Goal: Information Seeking & Learning: Learn about a topic

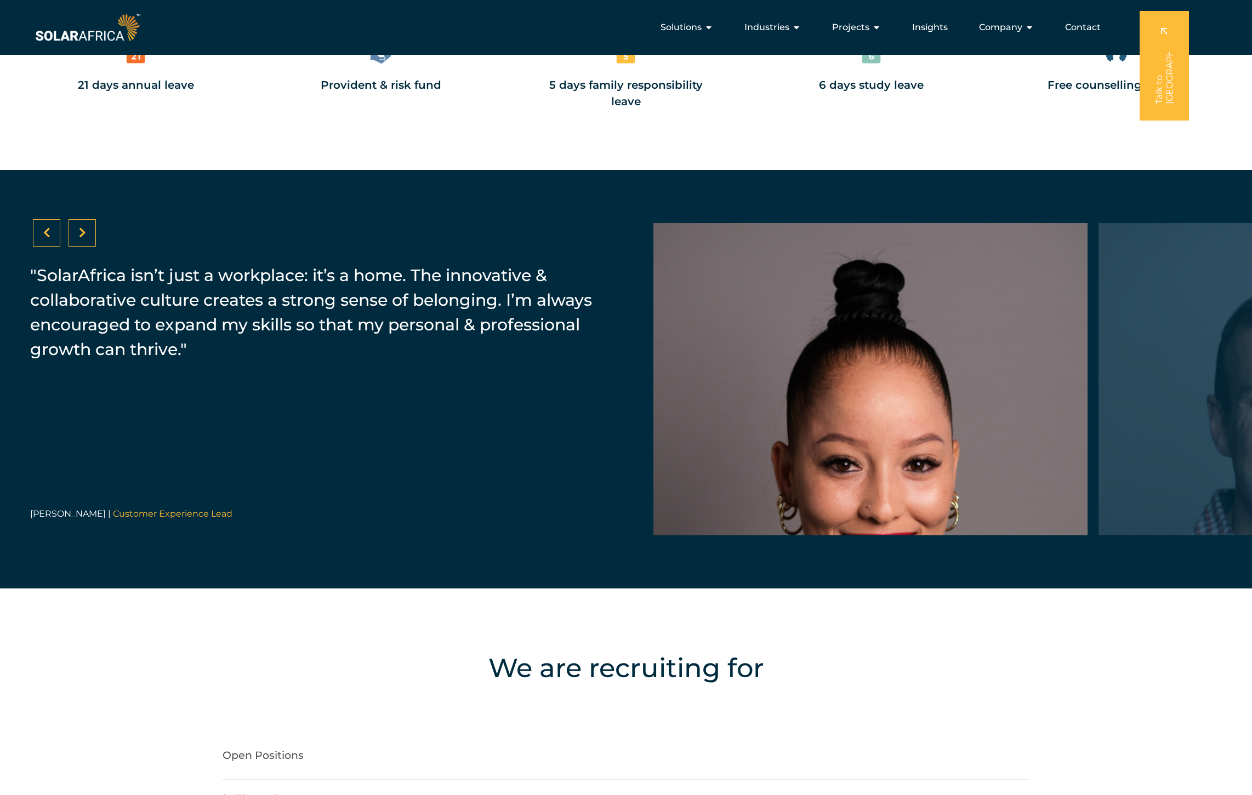
scroll to position [1856, 0]
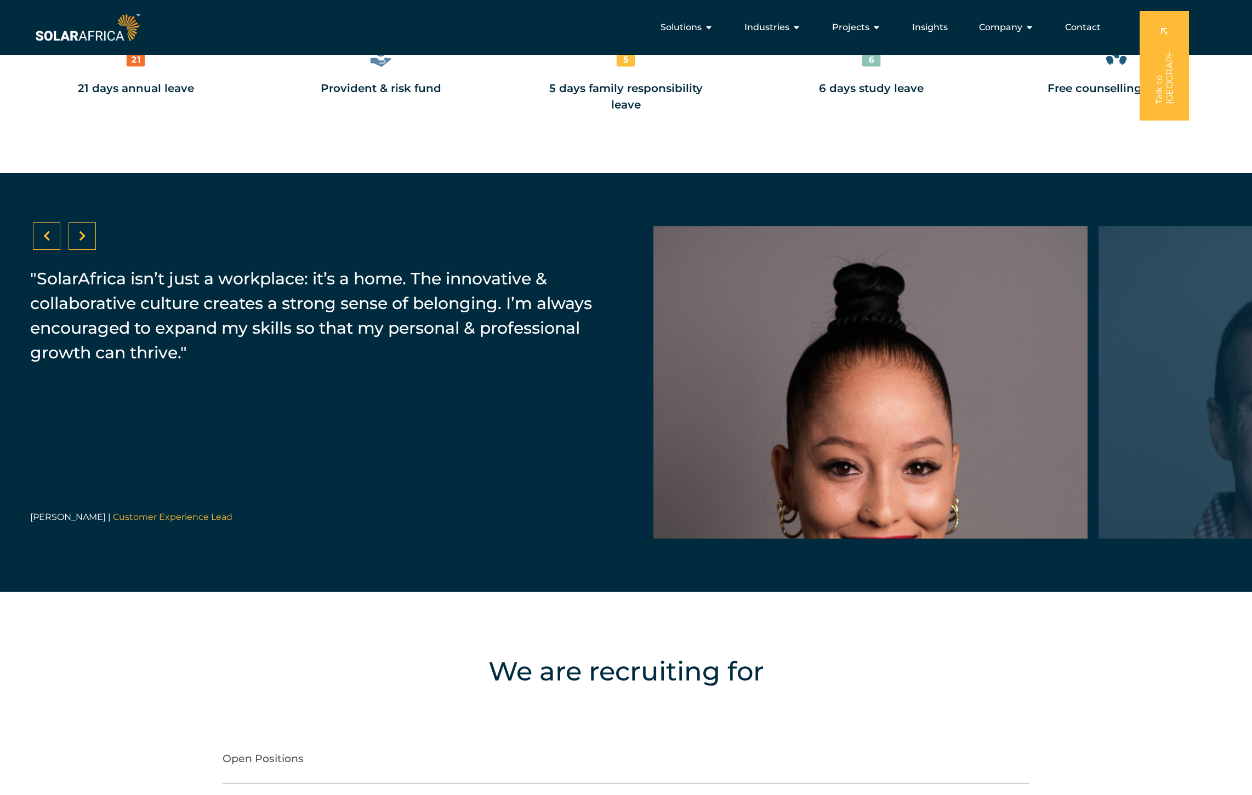
click at [84, 236] on icon at bounding box center [82, 236] width 7 height 11
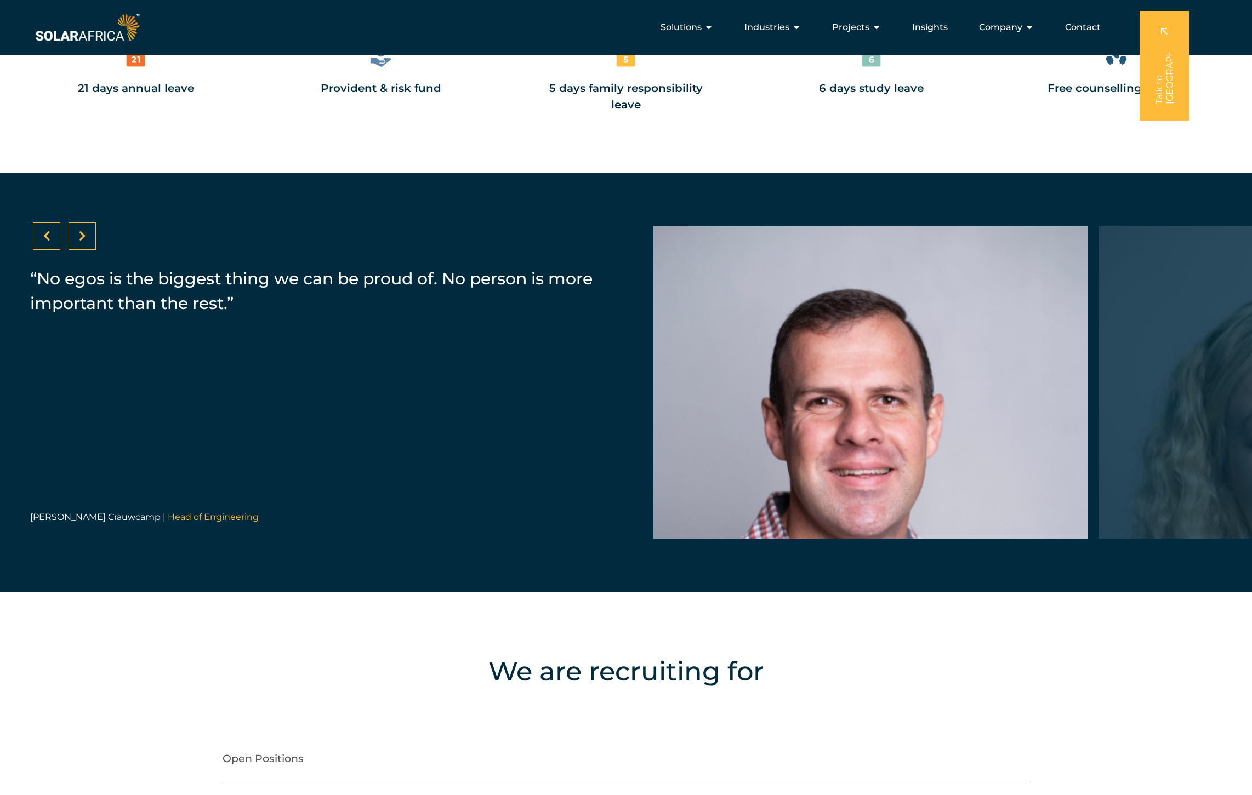
click at [84, 237] on icon at bounding box center [82, 236] width 7 height 11
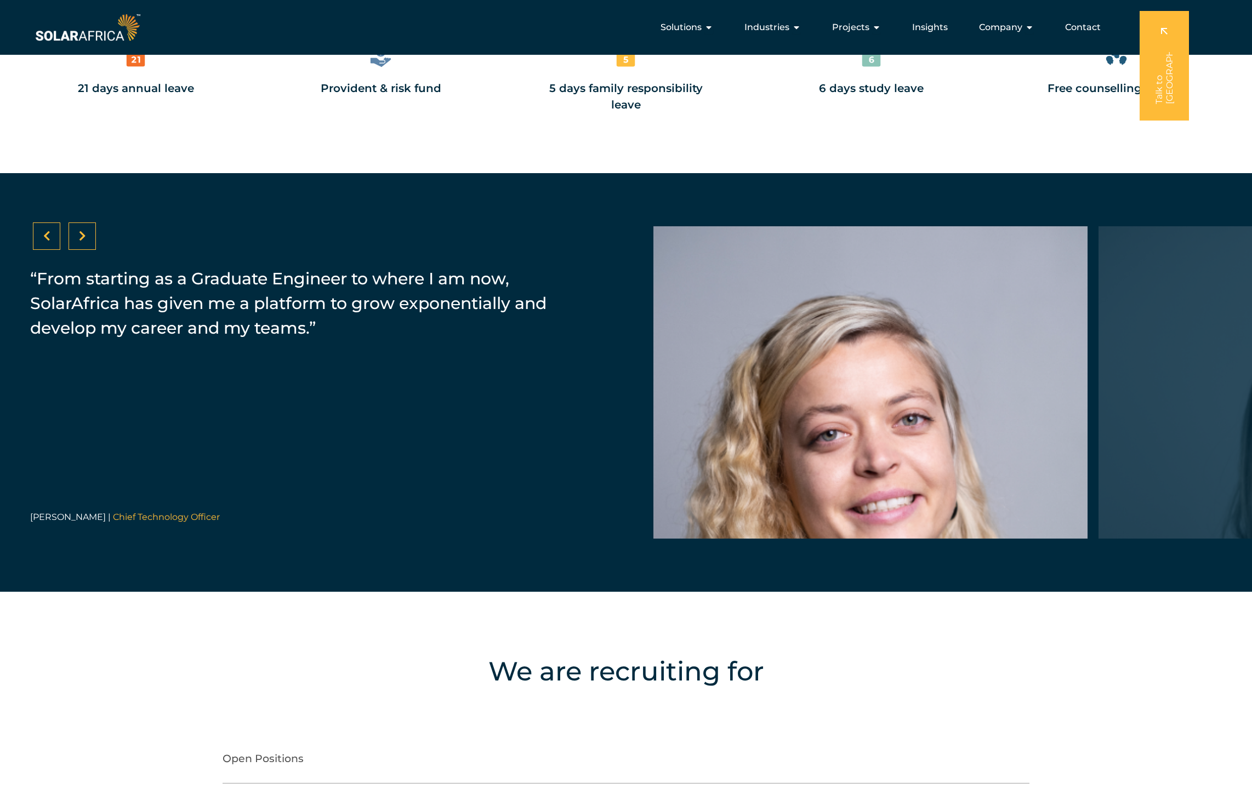
click at [84, 238] on icon at bounding box center [82, 236] width 7 height 11
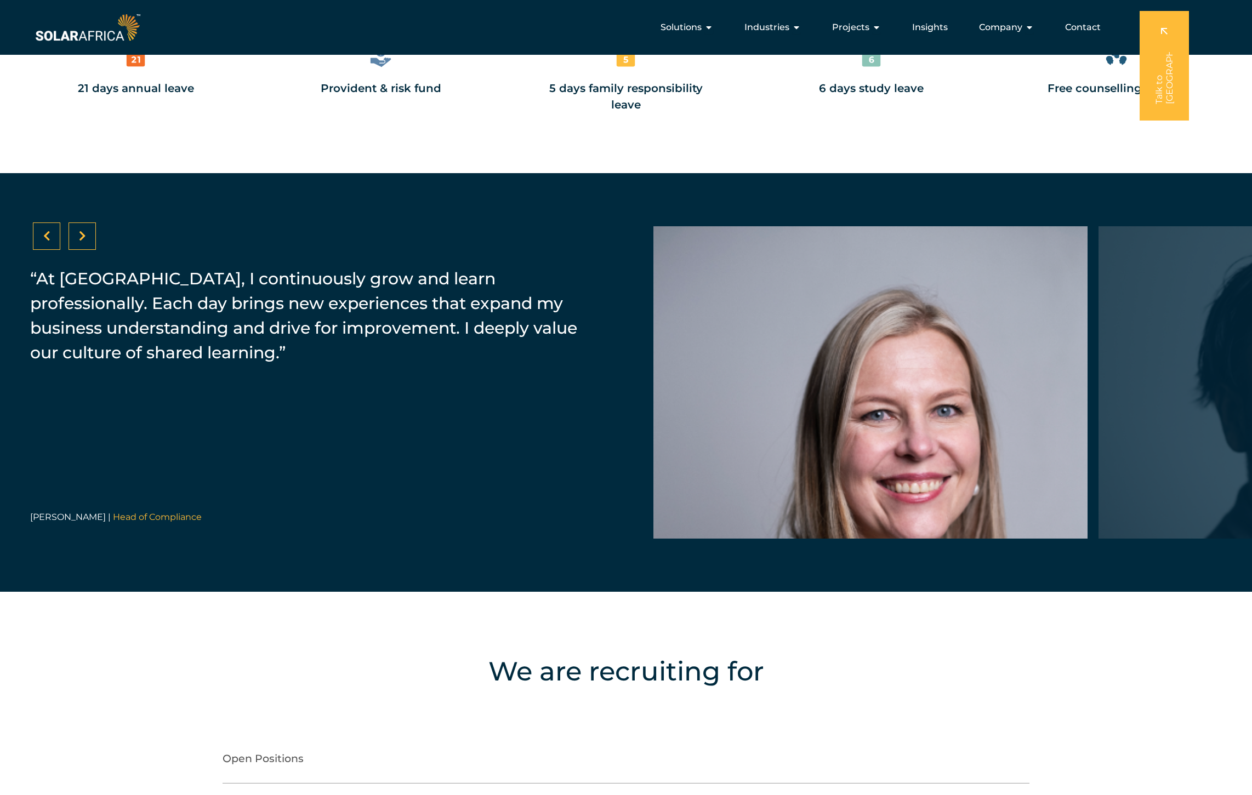
click at [89, 372] on div "“At [GEOGRAPHIC_DATA], I continuously grow and learn professionally. Each day b…" at bounding box center [314, 326] width 568 height 130
click at [89, 238] on div at bounding box center [82, 236] width 27 height 27
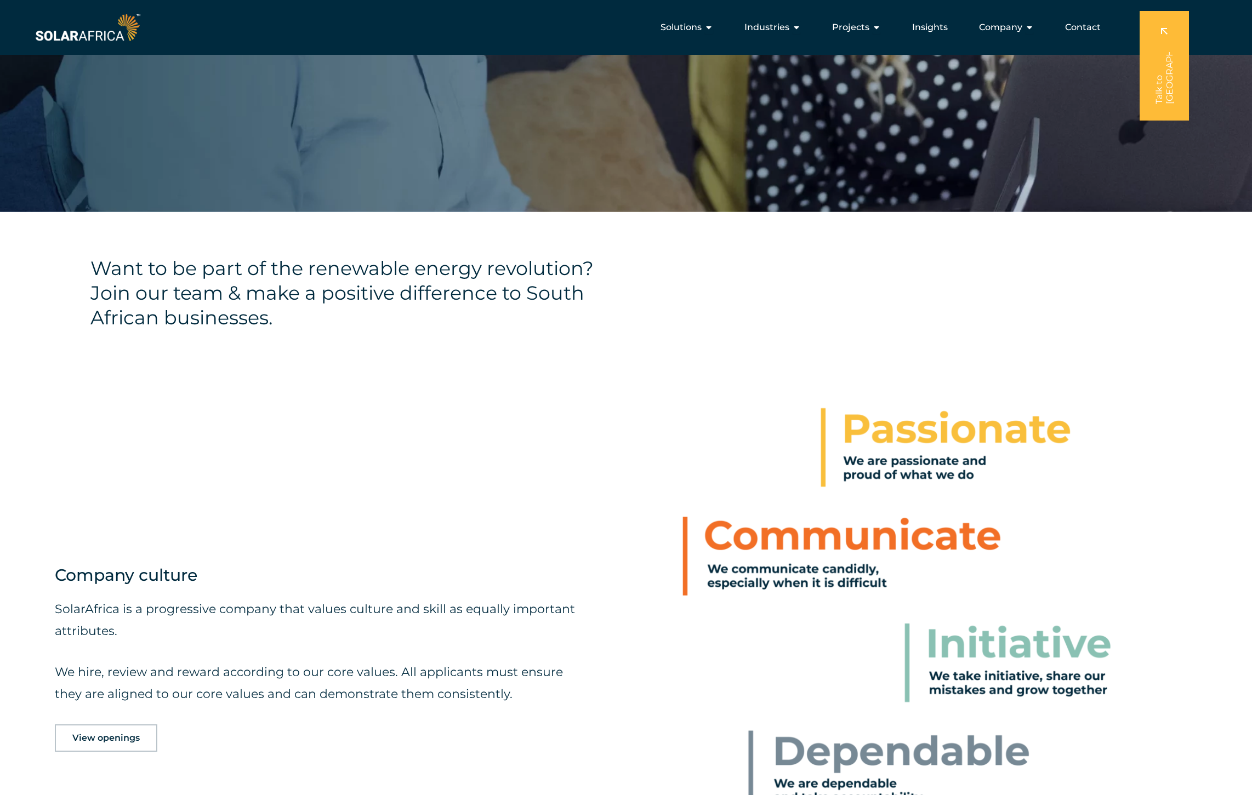
scroll to position [0, 0]
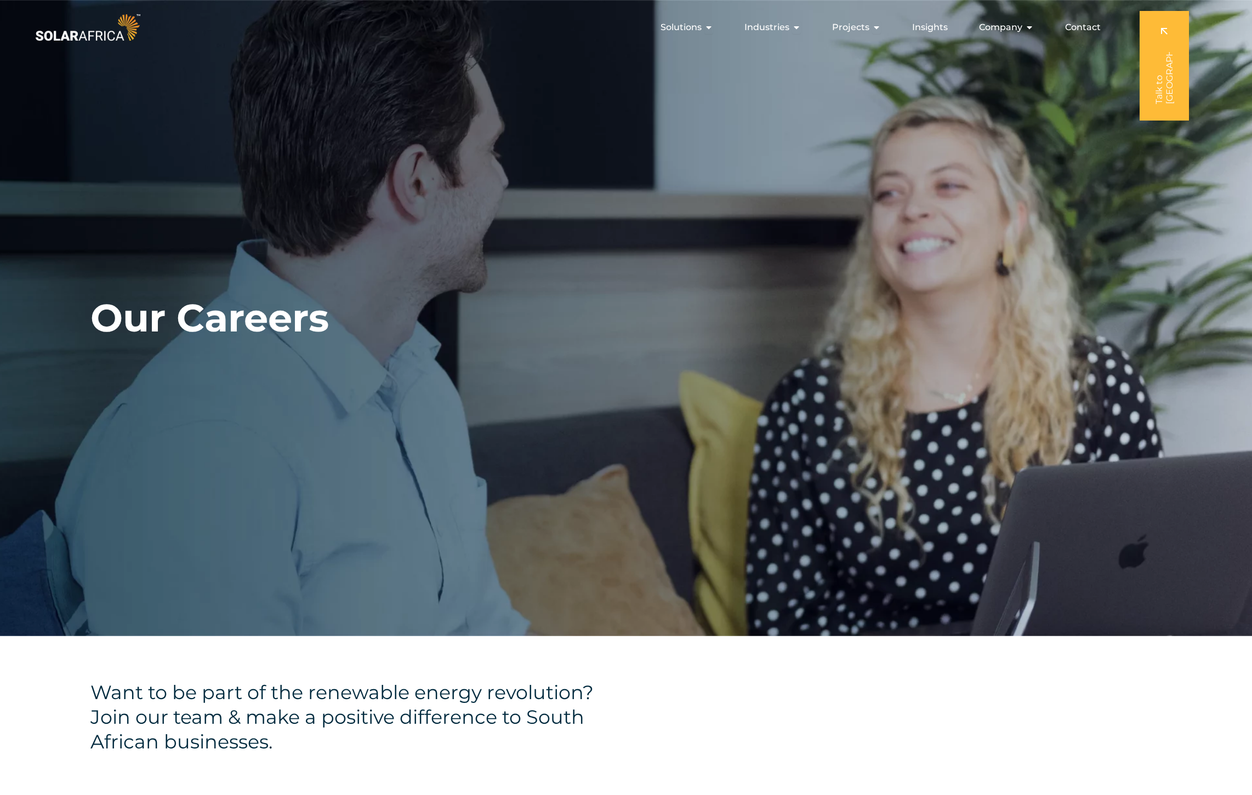
click at [251, 328] on h1 "Our Careers" at bounding box center [209, 318] width 238 height 47
click at [1027, 27] on icon "Menu" at bounding box center [1029, 27] width 9 height 9
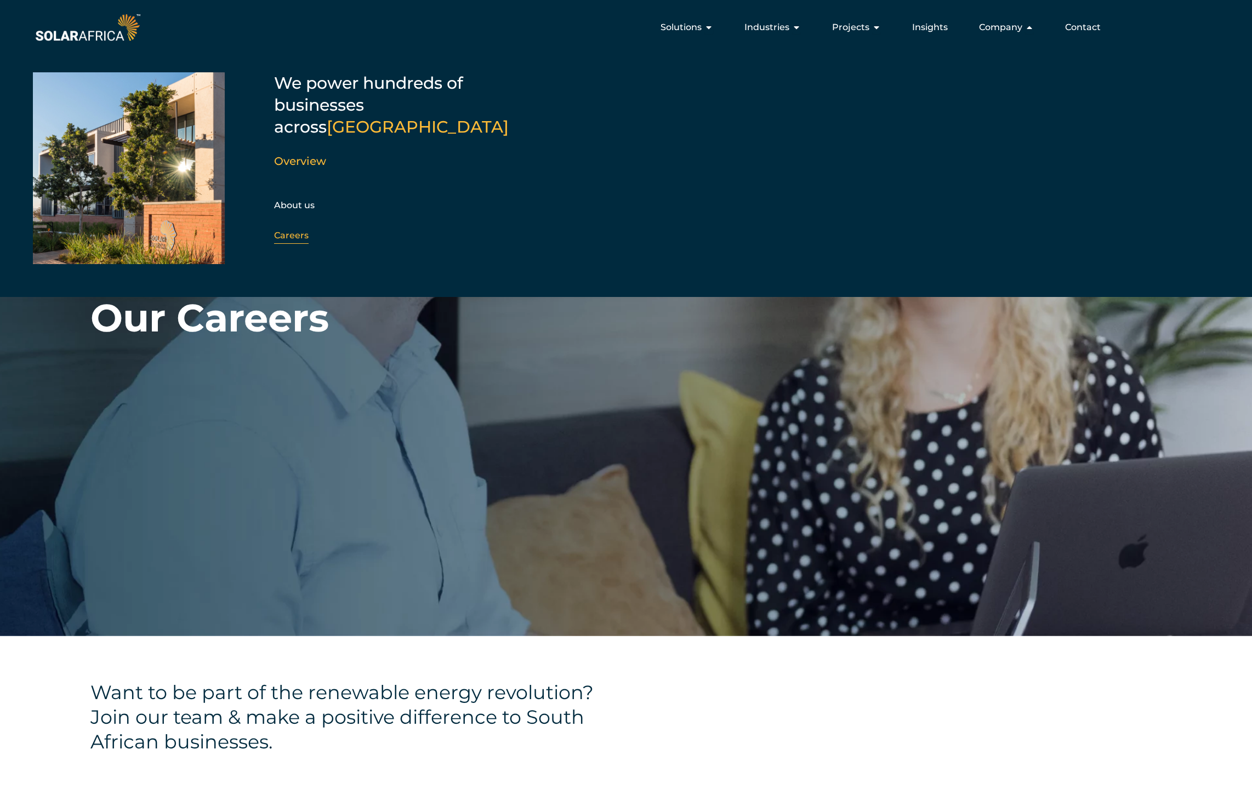
click at [301, 230] on link "Careers" at bounding box center [291, 235] width 35 height 10
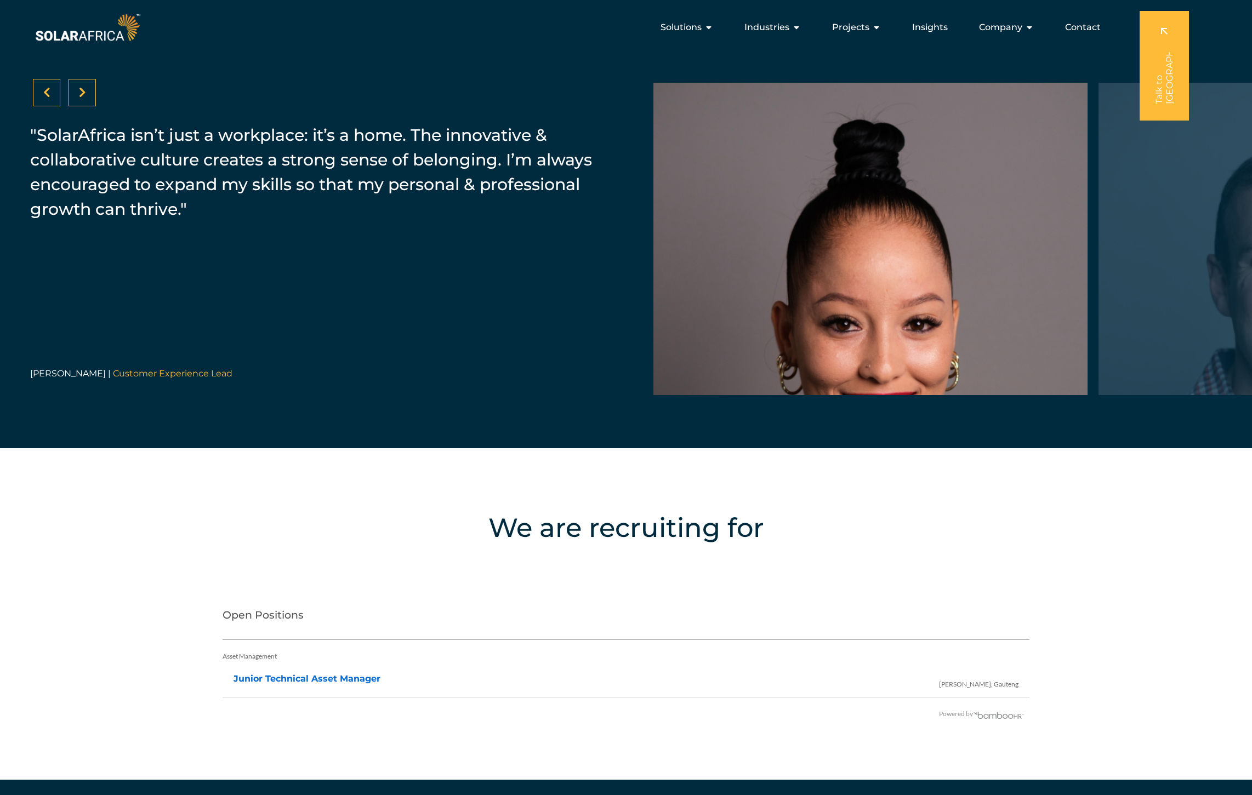
scroll to position [1997, 0]
